Goal: Transaction & Acquisition: Purchase product/service

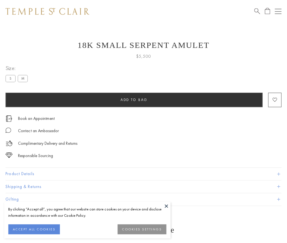
scroll to position [22, 0]
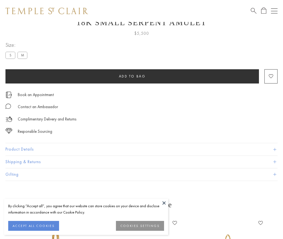
click at [132, 76] on span "Add to bag" at bounding box center [132, 76] width 27 height 5
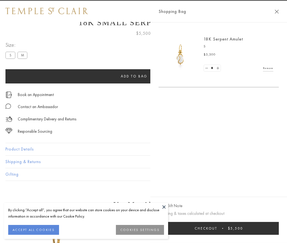
click at [222, 228] on button "Checkout $5,500" at bounding box center [219, 228] width 120 height 13
